Goal: Communication & Community: Share content

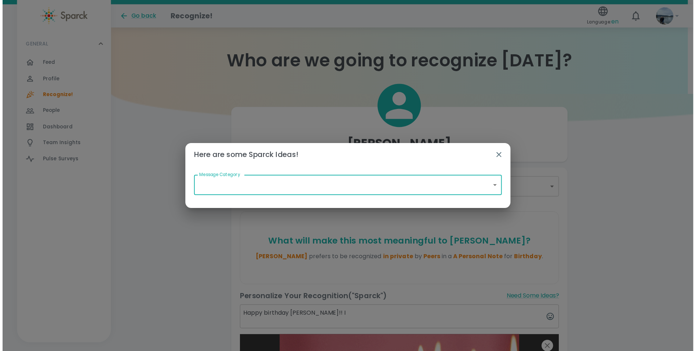
scroll to position [81, 0]
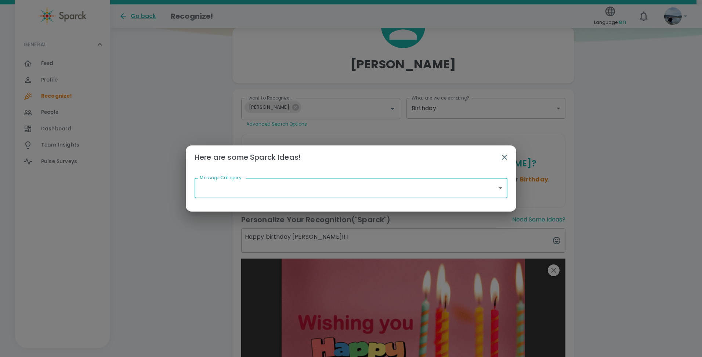
click at [356, 196] on body "Skip Navigation Go back Recognize! Language: en 0 ! GENERAL 0 Feed 0 Profile 0 …" at bounding box center [351, 232] width 702 height 626
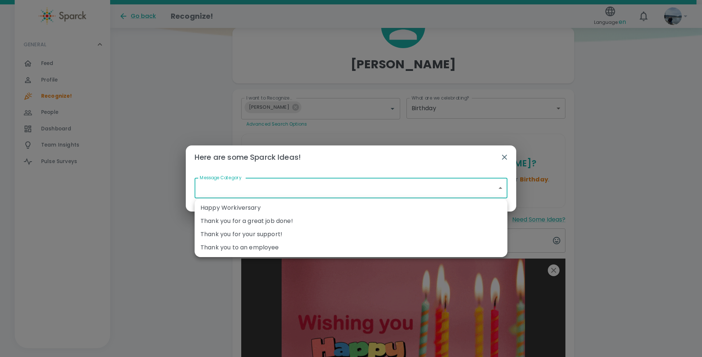
click at [329, 187] on div at bounding box center [351, 178] width 702 height 357
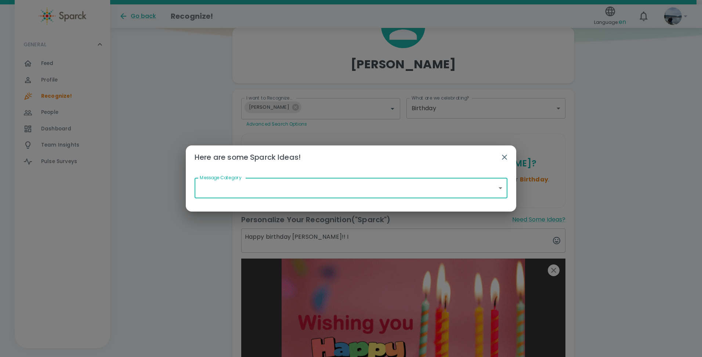
click at [507, 156] on icon "button" at bounding box center [504, 157] width 9 height 9
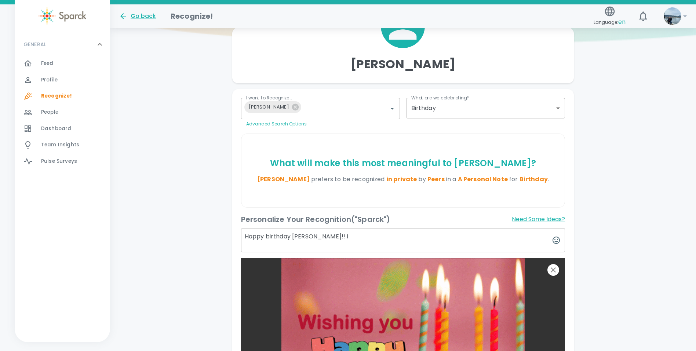
click at [346, 236] on textarea "Happy birthday [PERSON_NAME]!! I" at bounding box center [403, 240] width 325 height 24
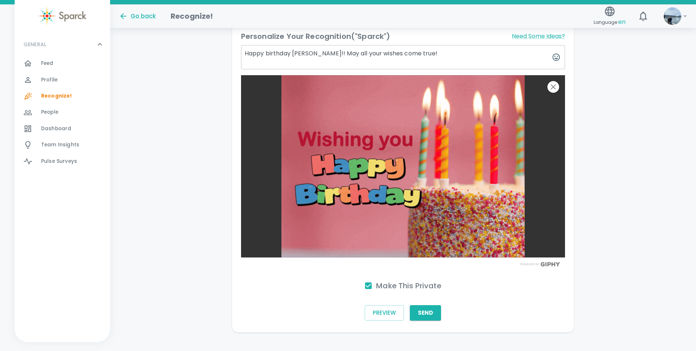
scroll to position [265, 0]
type textarea "Happy birthday [PERSON_NAME]!! May all your wishes come true!"
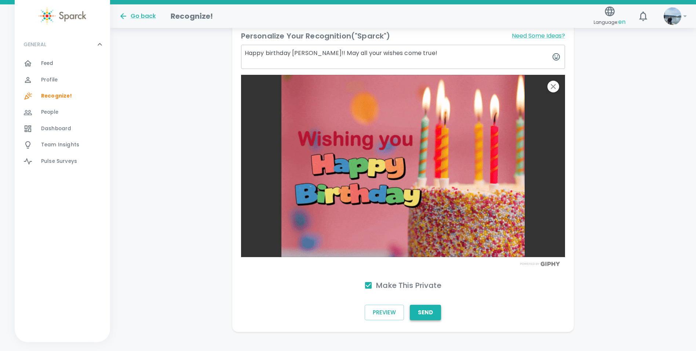
click at [431, 318] on button "Send" at bounding box center [425, 312] width 31 height 15
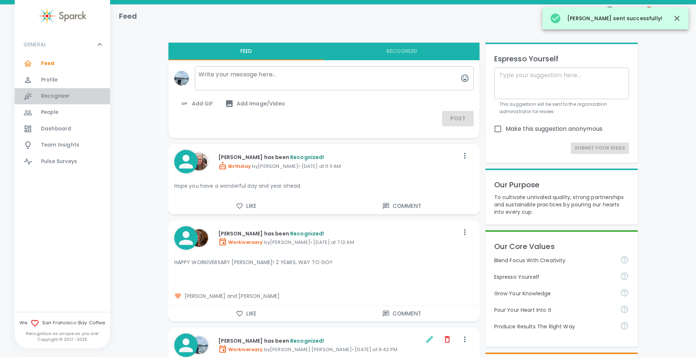
click at [47, 92] on span "Recognize! 0" at bounding box center [55, 96] width 29 height 10
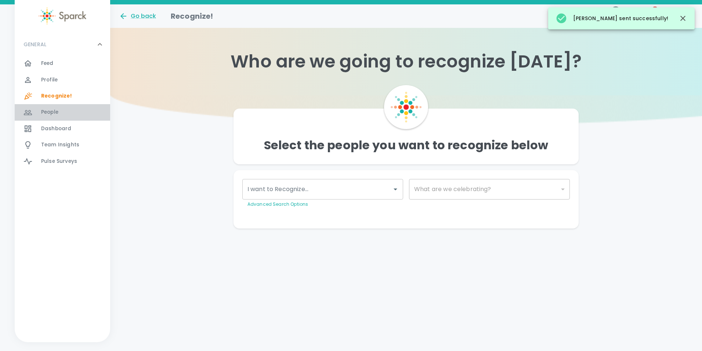
click at [47, 109] on span "People" at bounding box center [49, 112] width 17 height 7
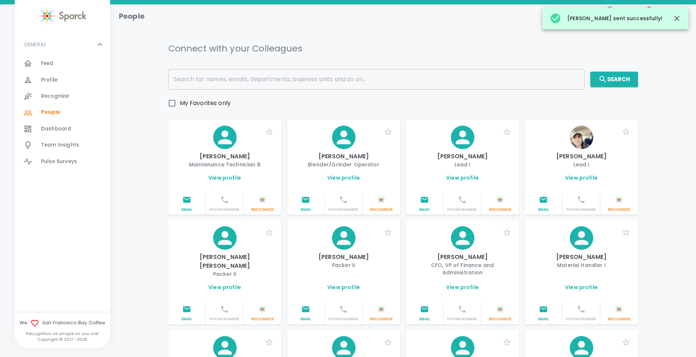
click at [48, 127] on span "Dashboard" at bounding box center [56, 128] width 30 height 7
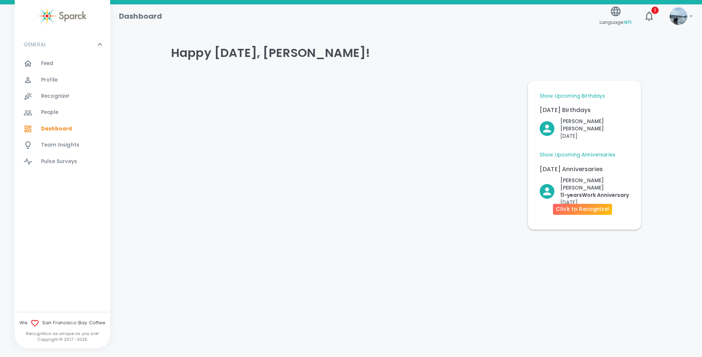
click at [583, 191] on p "11- years Work Anniversary" at bounding box center [594, 194] width 69 height 7
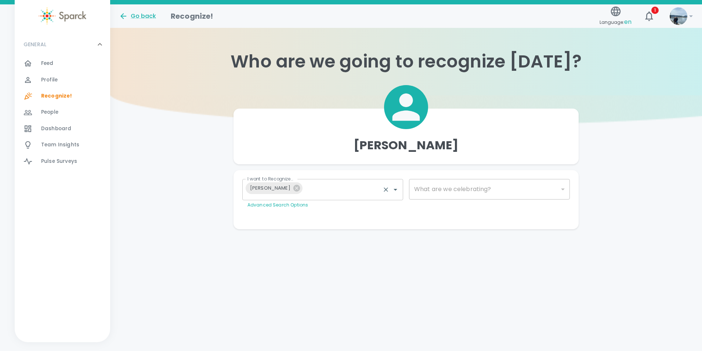
type input "2073"
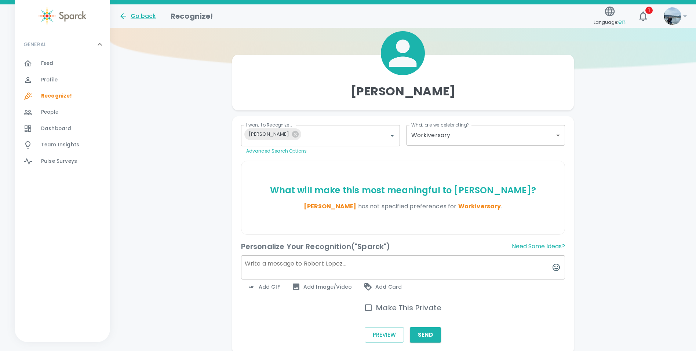
scroll to position [73, 0]
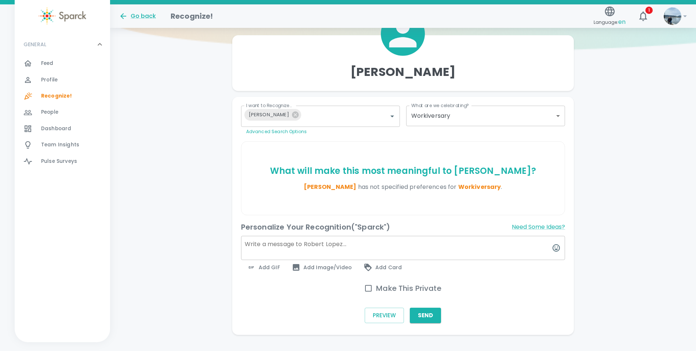
click at [364, 290] on input "Make This Private" at bounding box center [368, 288] width 15 height 15
checkbox input "true"
click at [309, 269] on span "Add Image/Video" at bounding box center [322, 267] width 60 height 9
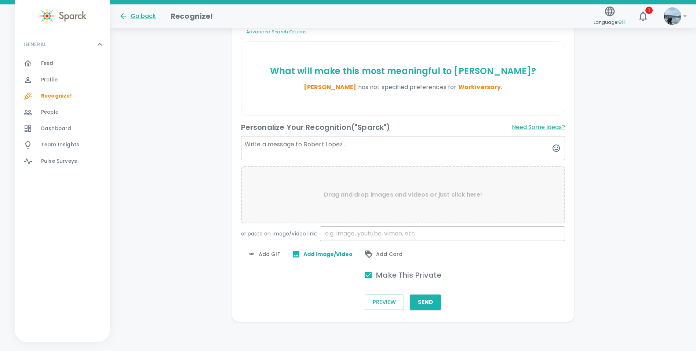
click at [264, 254] on span "Add GIF" at bounding box center [263, 254] width 33 height 9
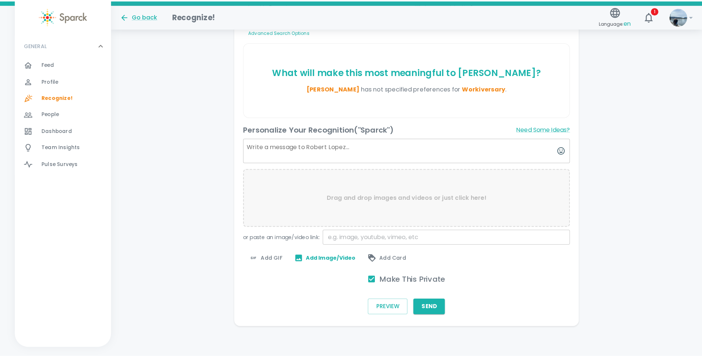
scroll to position [168, 0]
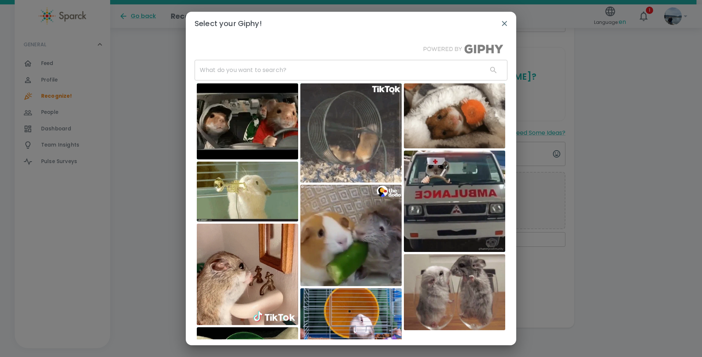
click at [305, 69] on input "text" at bounding box center [338, 70] width 287 height 21
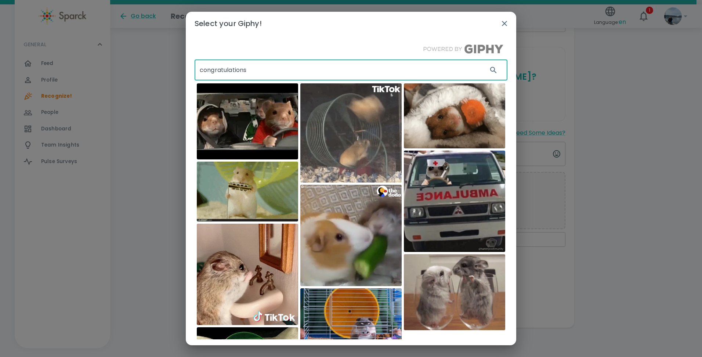
type input "congratulations"
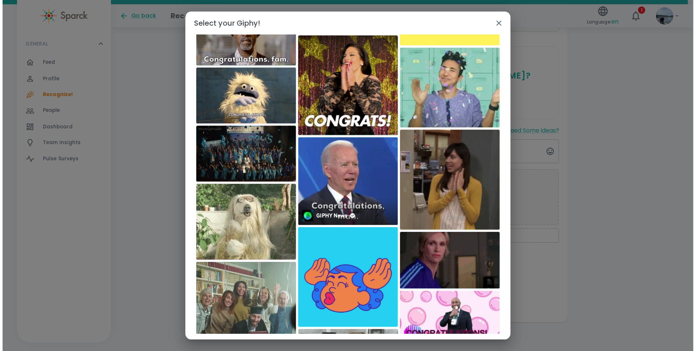
scroll to position [1297, 0]
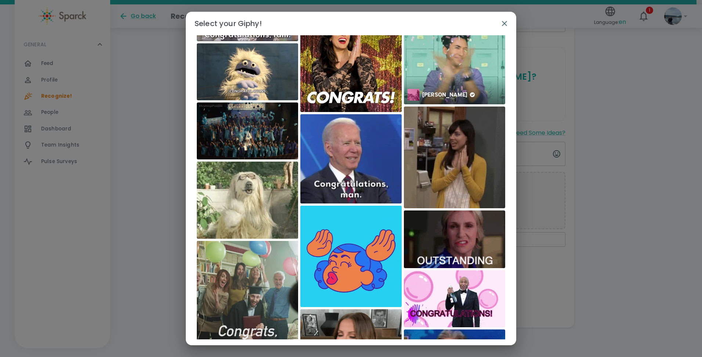
click at [433, 80] on img at bounding box center [454, 63] width 101 height 81
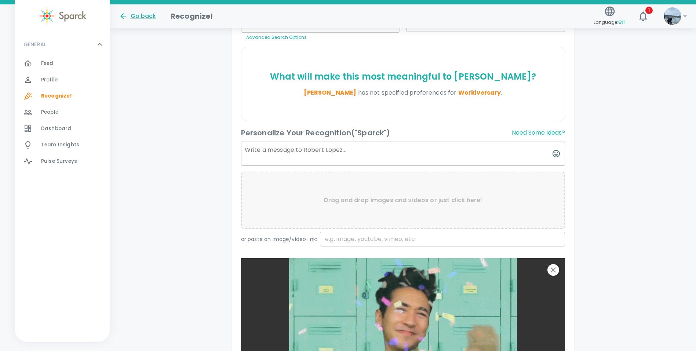
click at [340, 157] on textarea at bounding box center [403, 154] width 325 height 24
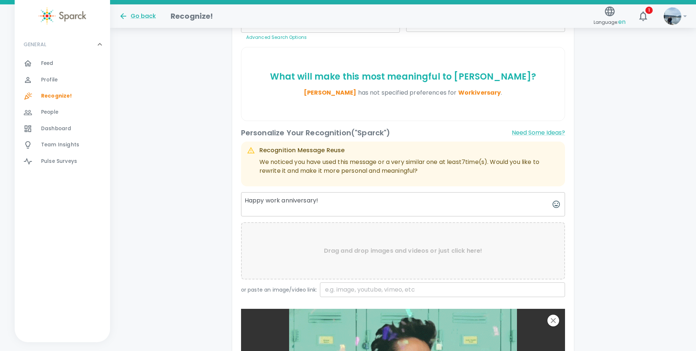
type textarea "Happy work anniversary!"
